Goal: Task Accomplishment & Management: Manage account settings

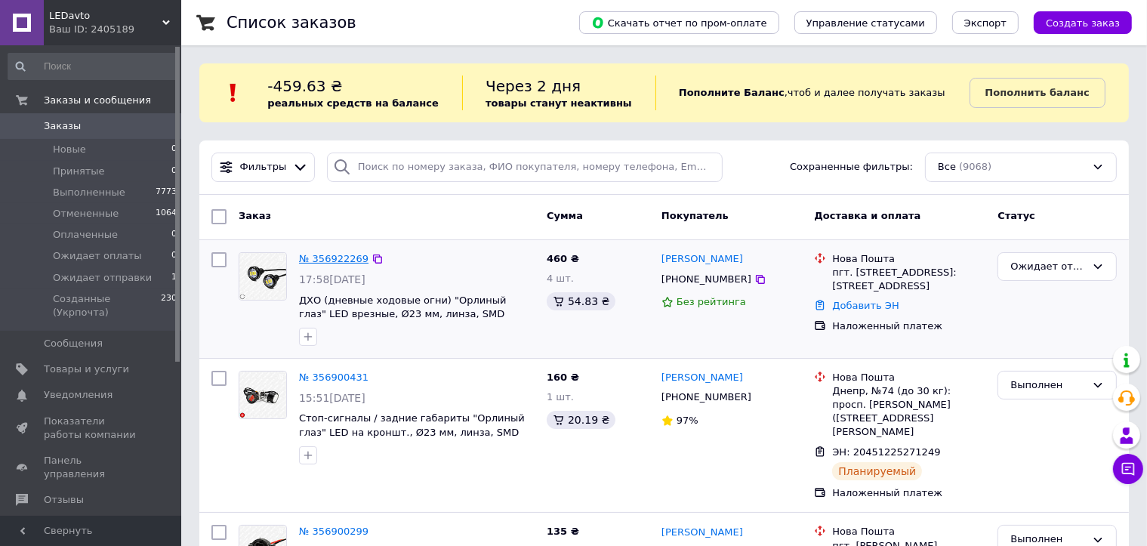
click at [325, 256] on link "№ 356922269" at bounding box center [333, 258] width 69 height 11
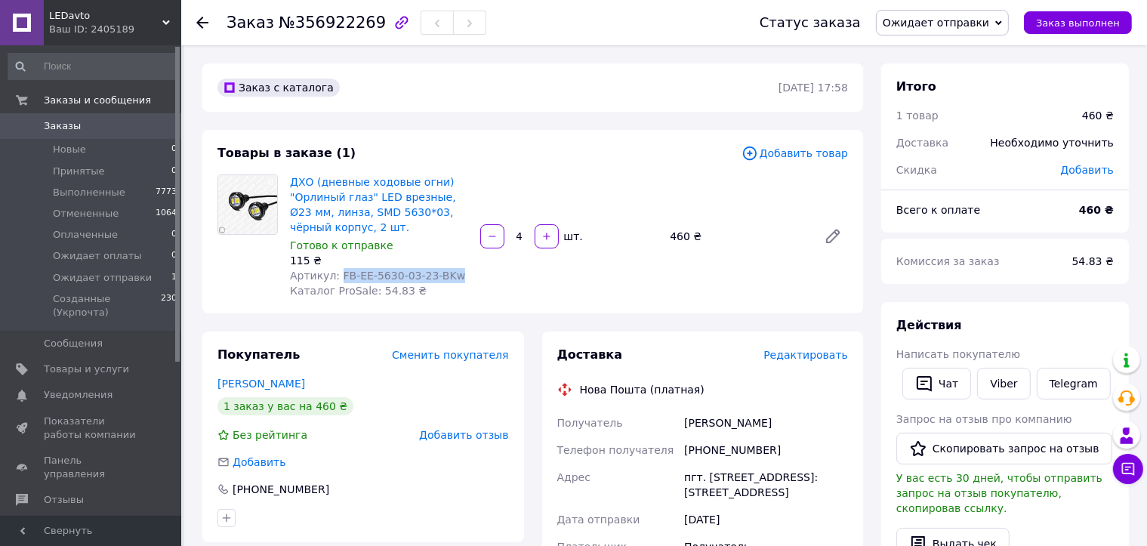
drag, startPoint x: 452, startPoint y: 279, endPoint x: 335, endPoint y: 279, distance: 117.1
click at [335, 279] on div "Артикул: FB-EE-5630-03-23-BKw" at bounding box center [379, 275] width 178 height 15
copy span "FB-EE-5630-03-23-BKw"
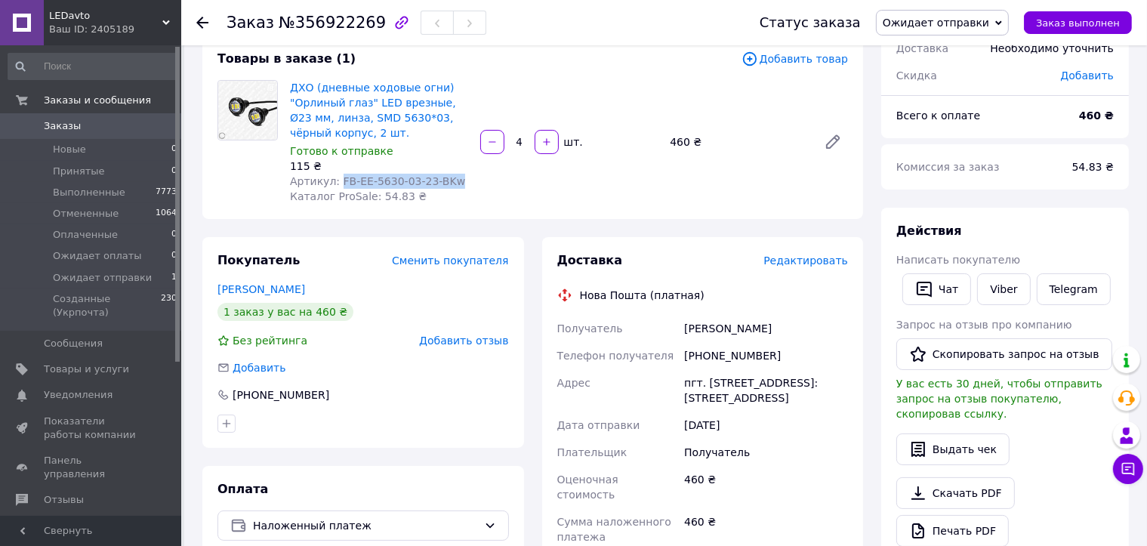
scroll to position [227, 0]
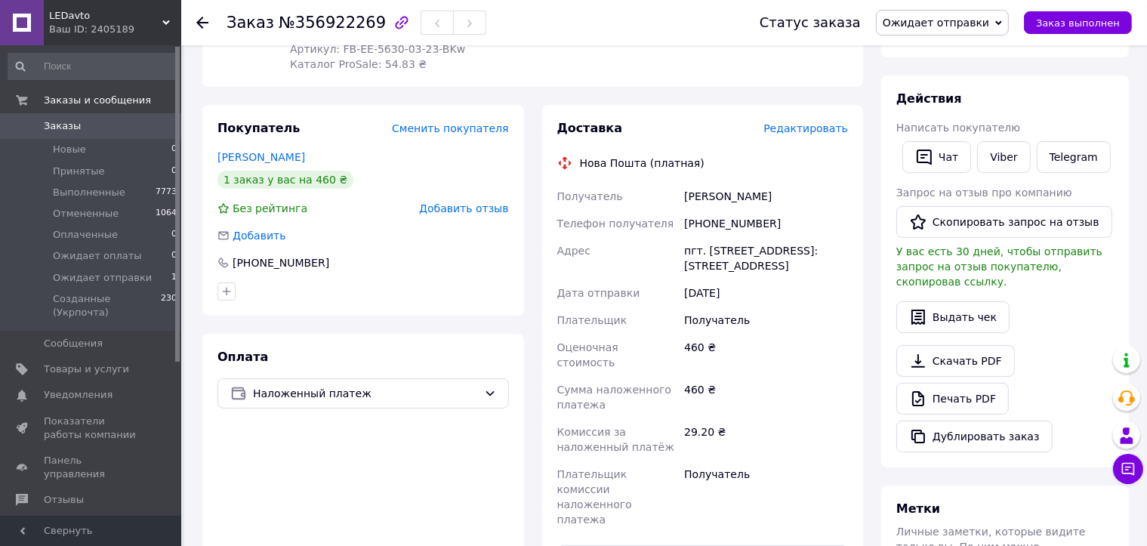
click at [749, 251] on div "пгт. [STREET_ADDRESS]: [STREET_ADDRESS]" at bounding box center [766, 258] width 170 height 42
drag, startPoint x: 749, startPoint y: 251, endPoint x: 764, endPoint y: 258, distance: 16.9
click at [749, 250] on div "пгт. [STREET_ADDRESS]: [STREET_ADDRESS]" at bounding box center [766, 258] width 170 height 42
click at [804, 267] on div "пгт. [STREET_ADDRESS]: [STREET_ADDRESS]" at bounding box center [766, 258] width 170 height 42
copy div "[GEOGRAPHIC_DATA] ([GEOGRAPHIC_DATA],"
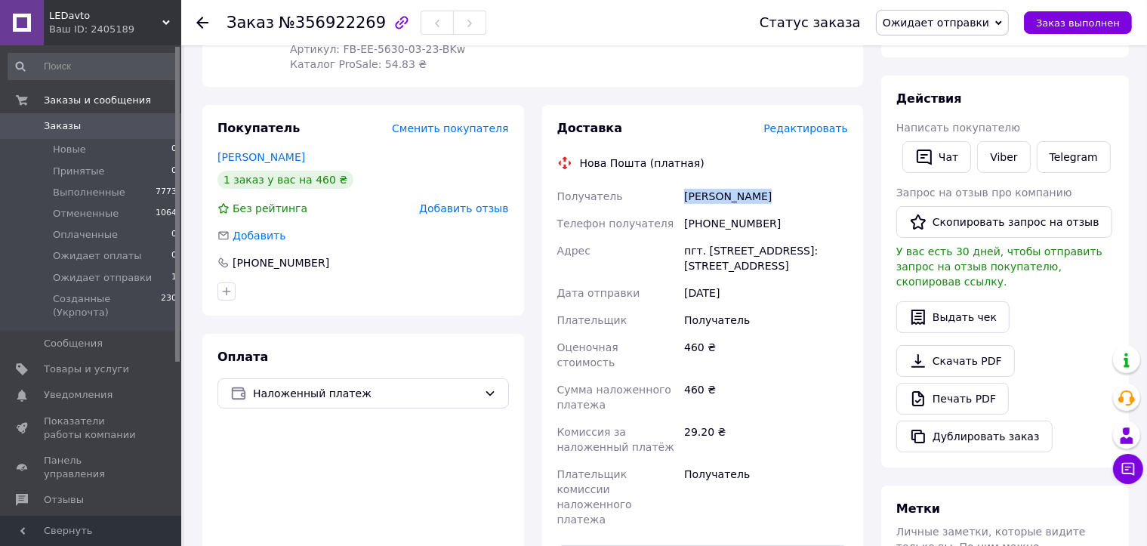
drag, startPoint x: 763, startPoint y: 193, endPoint x: 687, endPoint y: 187, distance: 76.5
click at [687, 187] on div "[PERSON_NAME]" at bounding box center [766, 196] width 170 height 27
copy div "[PERSON_NAME]"
drag, startPoint x: 766, startPoint y: 222, endPoint x: 699, endPoint y: 218, distance: 67.3
click at [706, 222] on div "[PHONE_NUMBER]" at bounding box center [766, 223] width 170 height 27
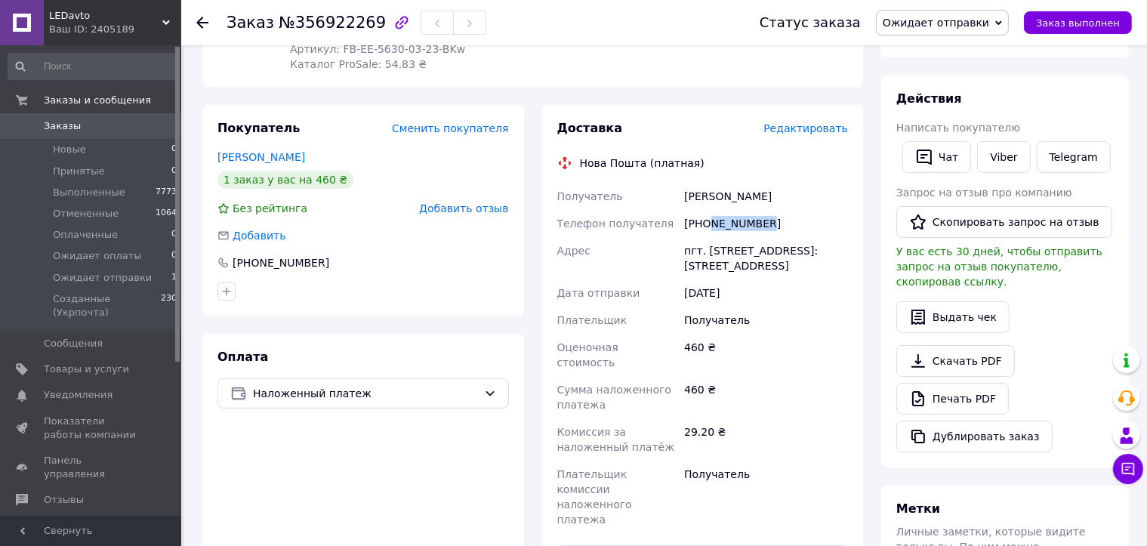
copy div "506537893"
